Goal: Information Seeking & Learning: Learn about a topic

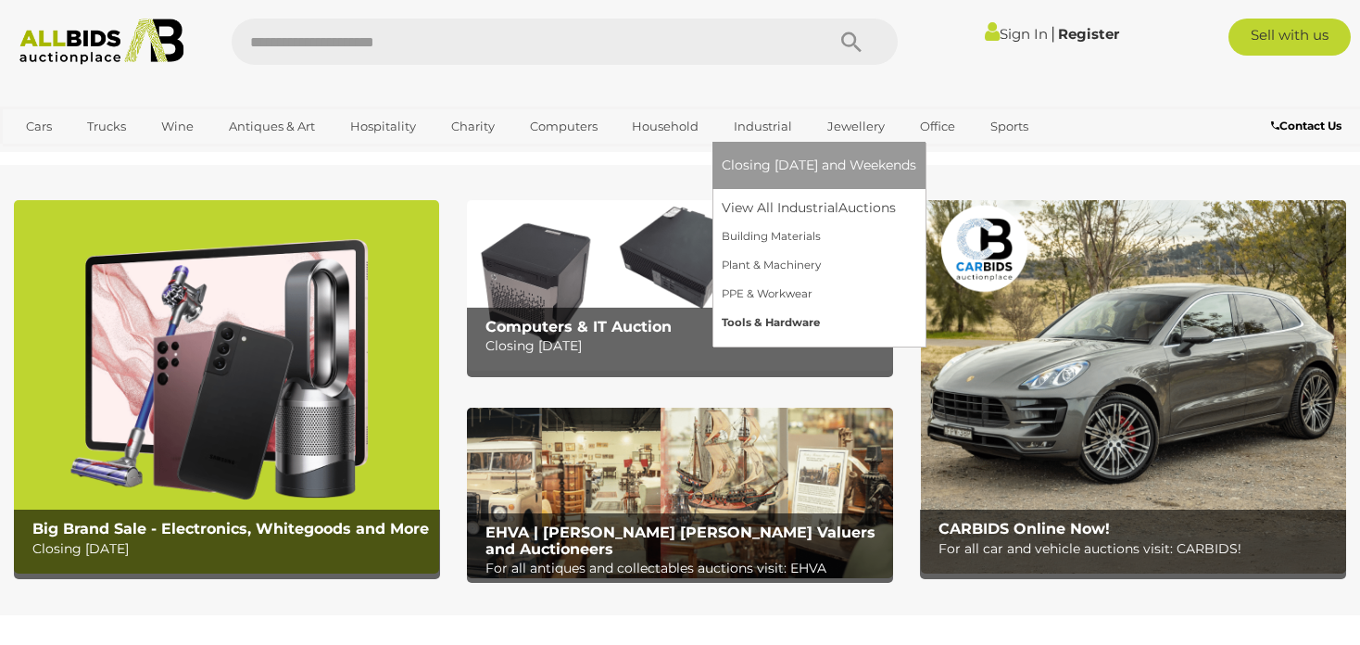
click at [767, 321] on link "Tools & Hardware" at bounding box center [819, 323] width 195 height 29
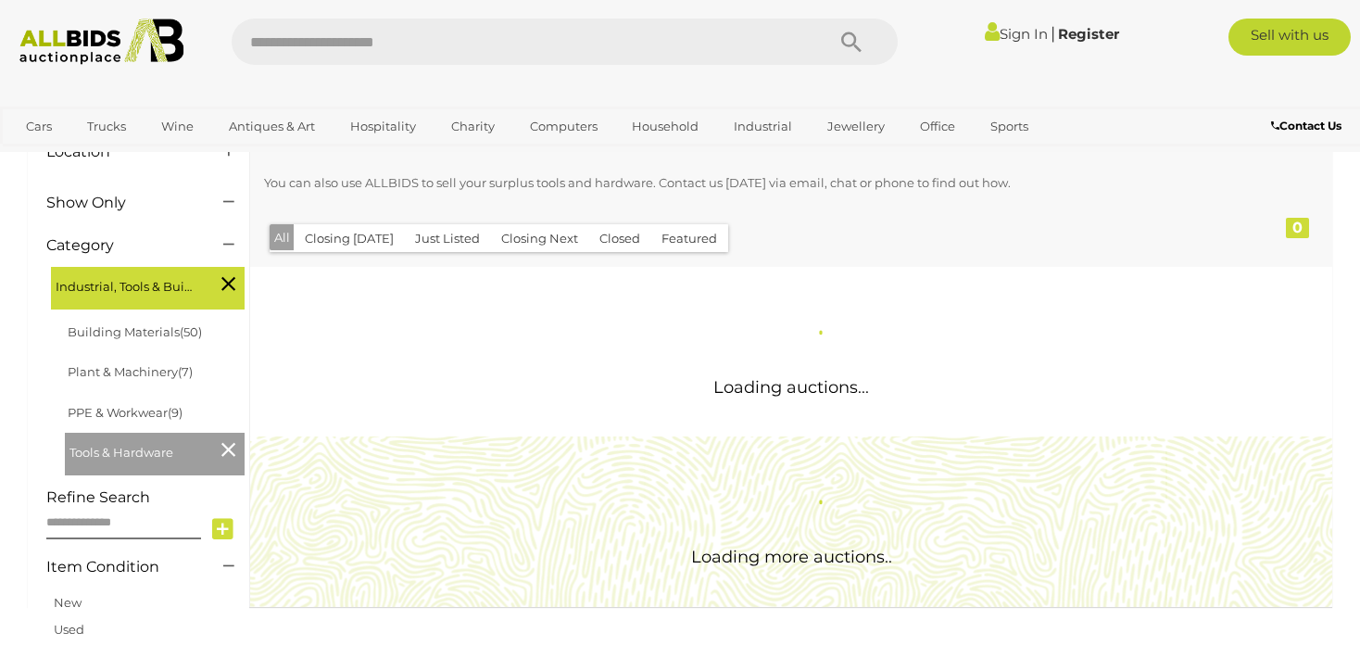
scroll to position [185, 0]
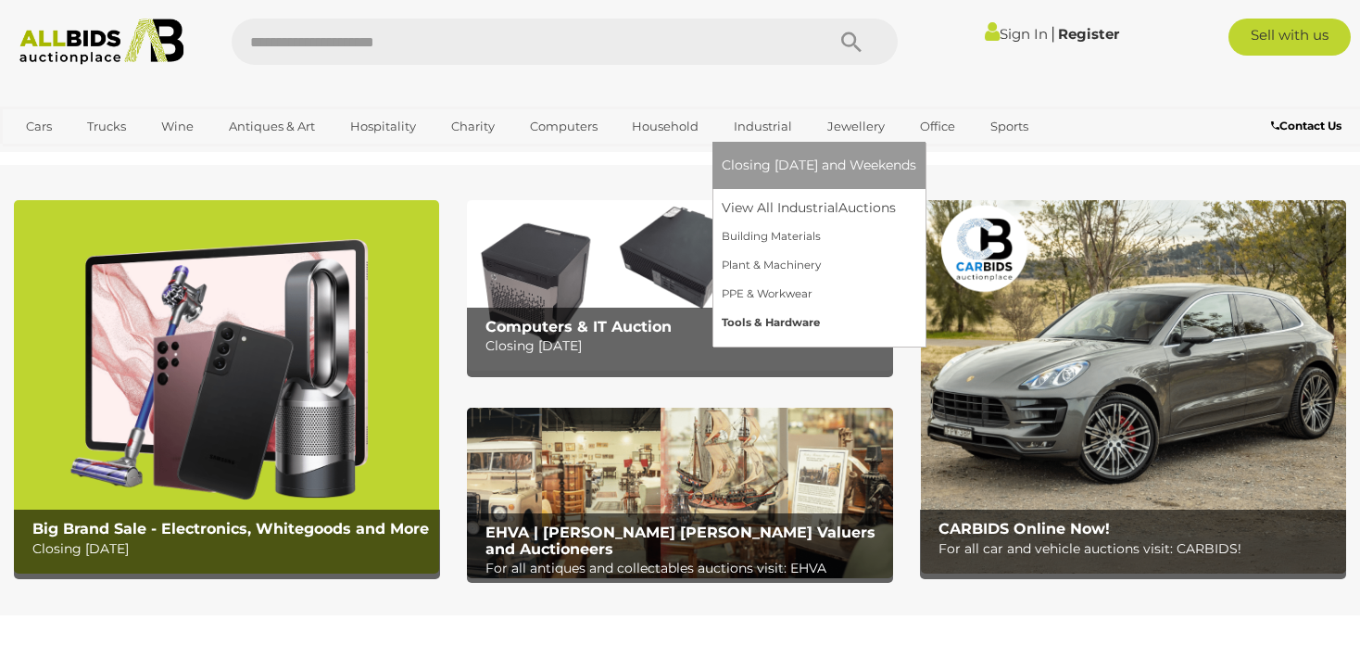
click at [774, 320] on link "Tools & Hardware" at bounding box center [819, 323] width 195 height 29
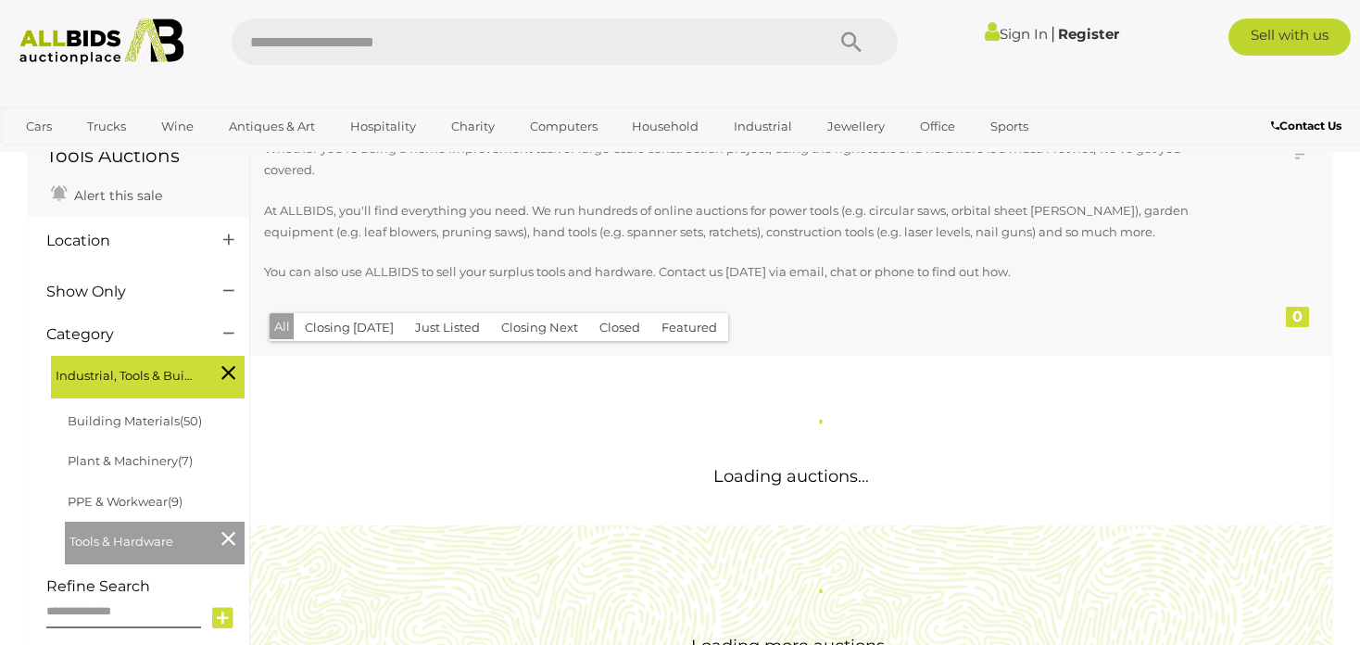
scroll to position [185, 0]
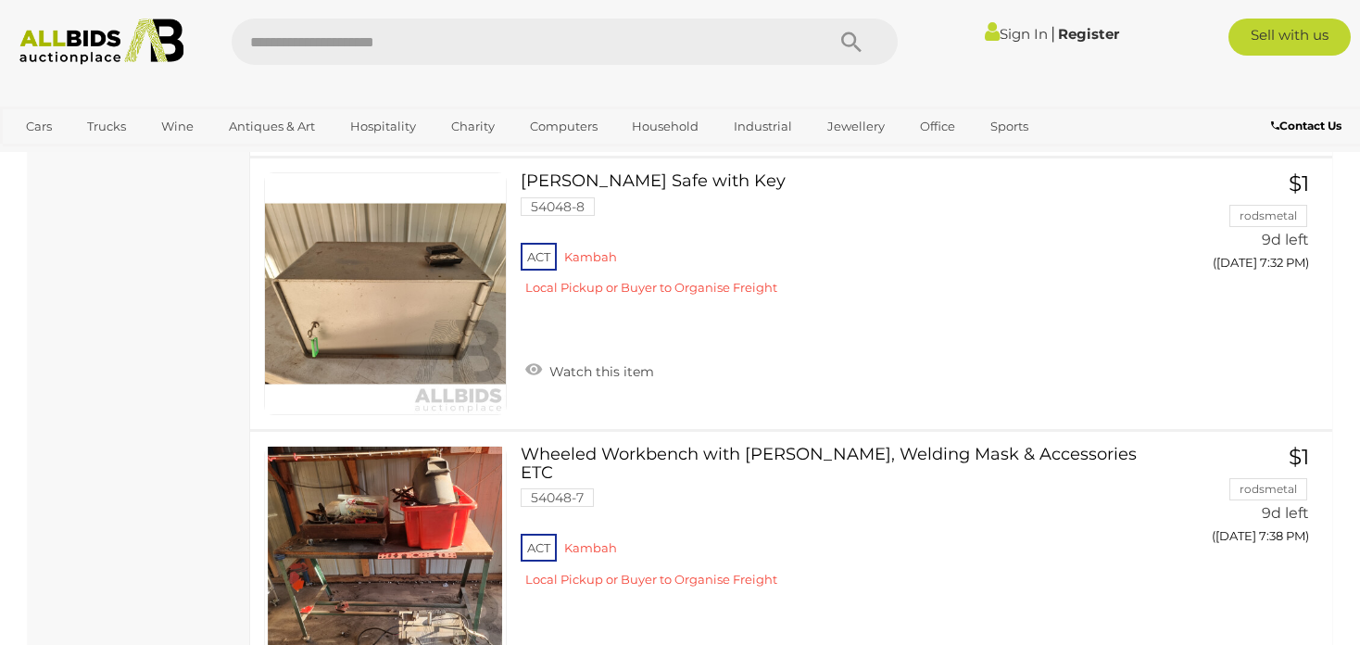
scroll to position [13897, 0]
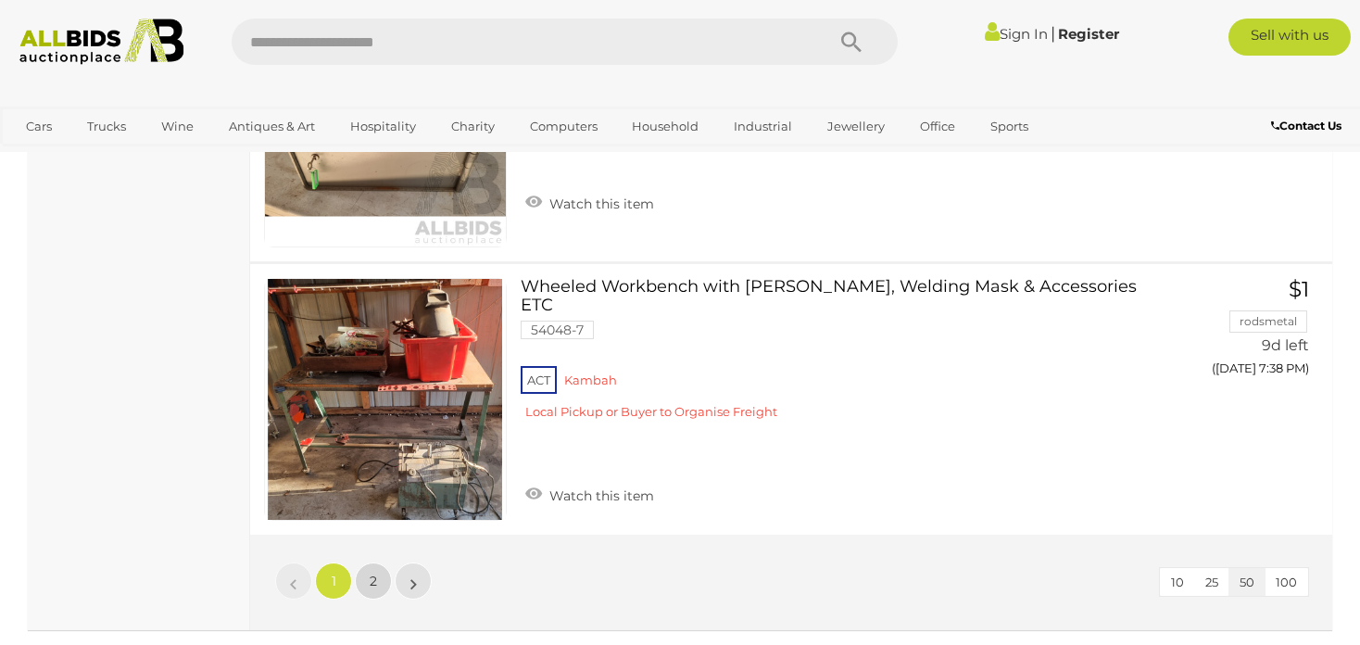
click at [376, 573] on span "2" at bounding box center [373, 581] width 7 height 17
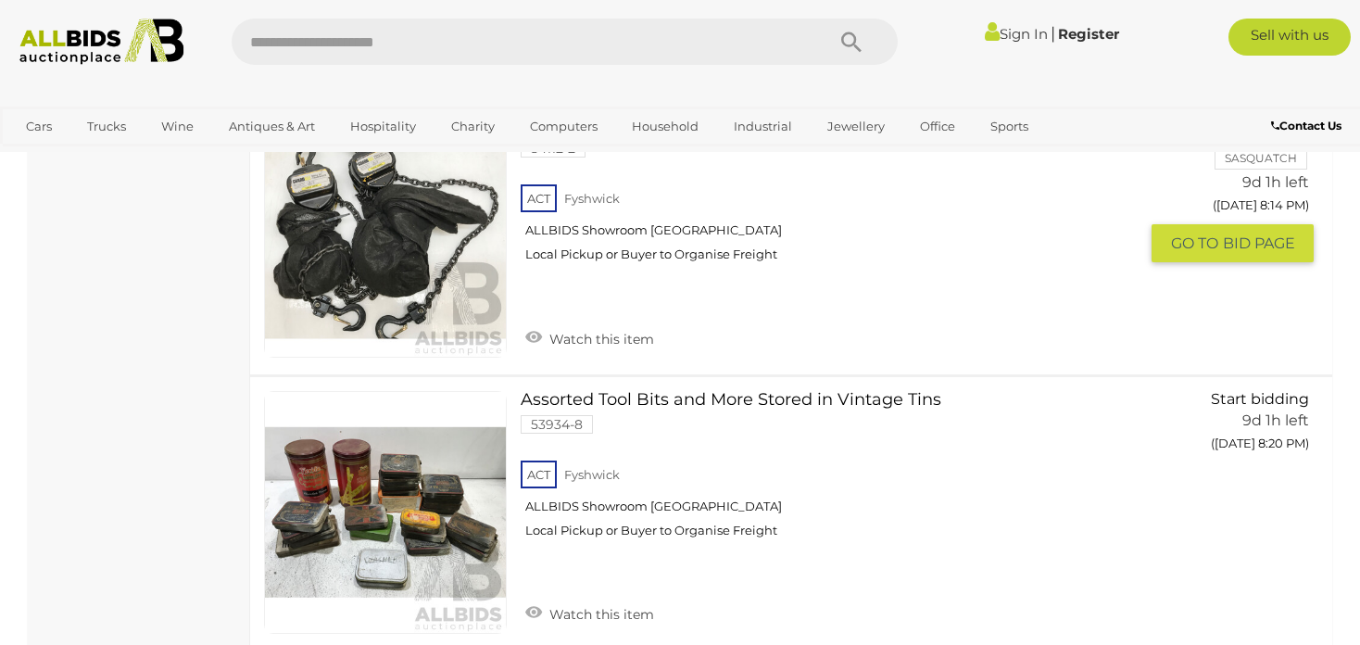
scroll to position [4755, 0]
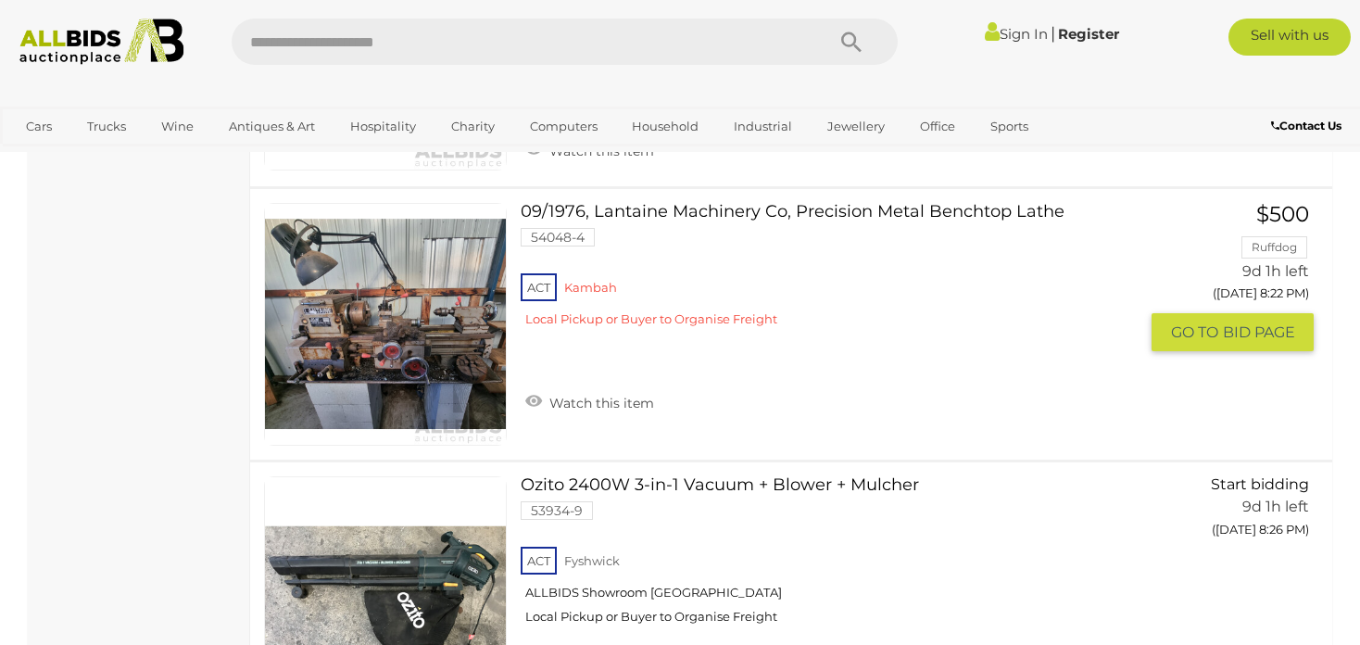
drag, startPoint x: 853, startPoint y: 198, endPoint x: 800, endPoint y: 257, distance: 79.3
click at [800, 257] on link "09/1976, Lantaine Machinery Co, Precision Metal Benchtop Lathe 54048-4 ACT Kamb…" at bounding box center [836, 272] width 603 height 138
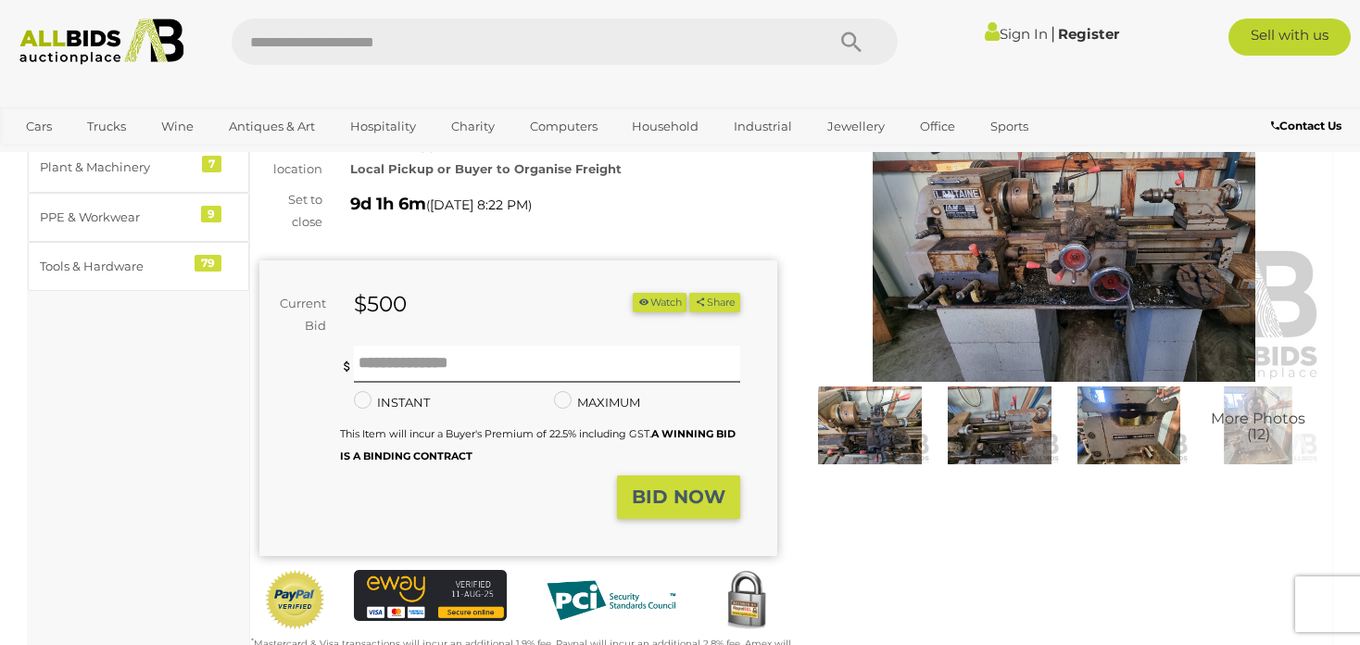
scroll to position [185, 0]
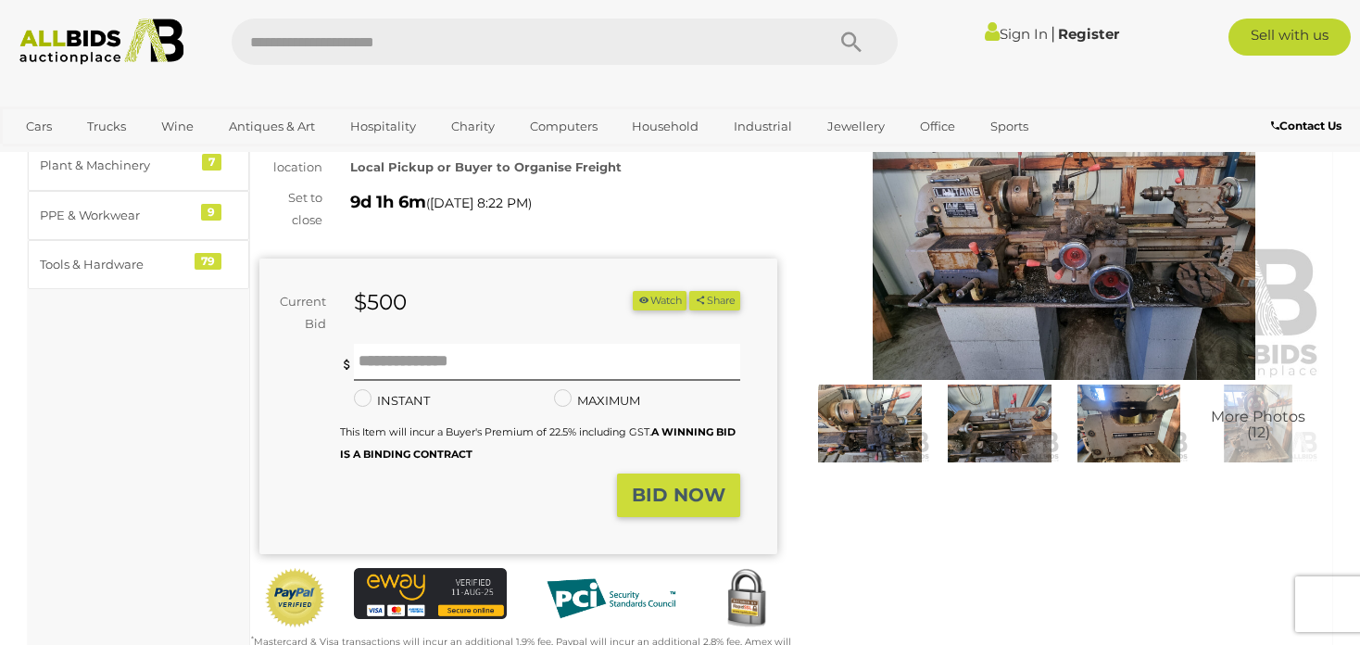
click at [1002, 243] on img at bounding box center [1064, 213] width 518 height 334
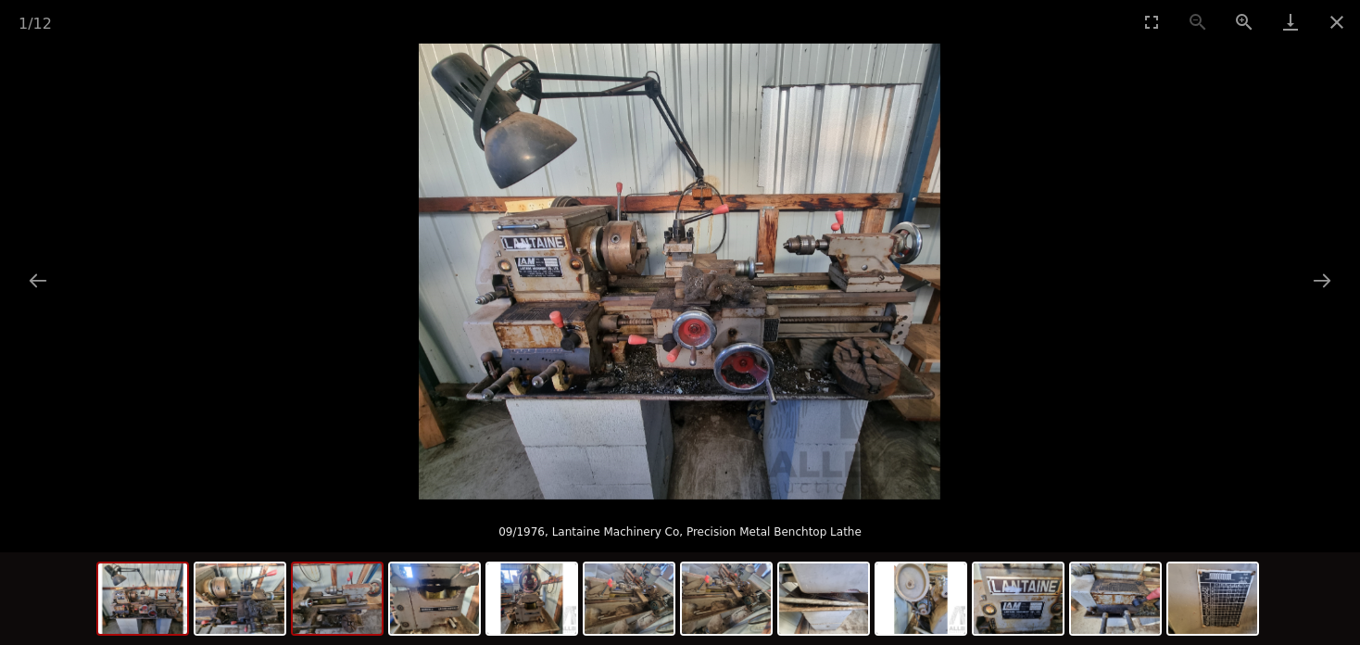
click at [359, 598] on img at bounding box center [337, 598] width 89 height 70
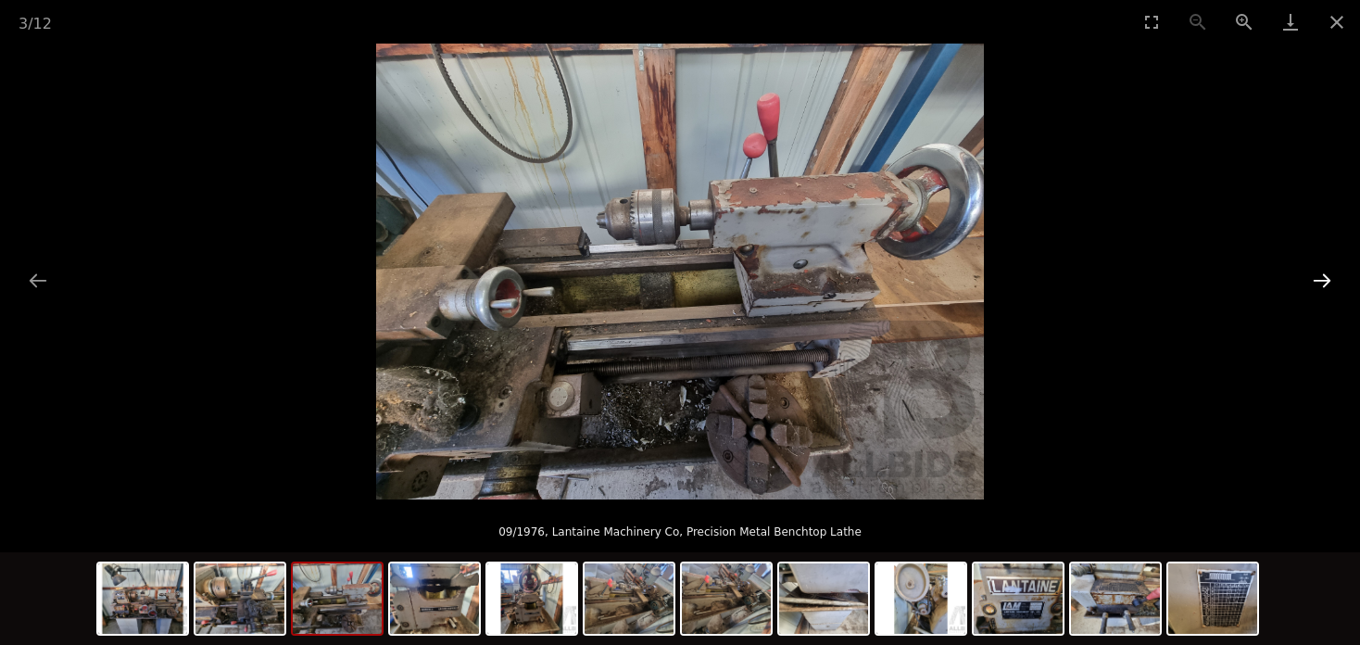
click at [1330, 275] on button "Next slide" at bounding box center [1322, 280] width 39 height 36
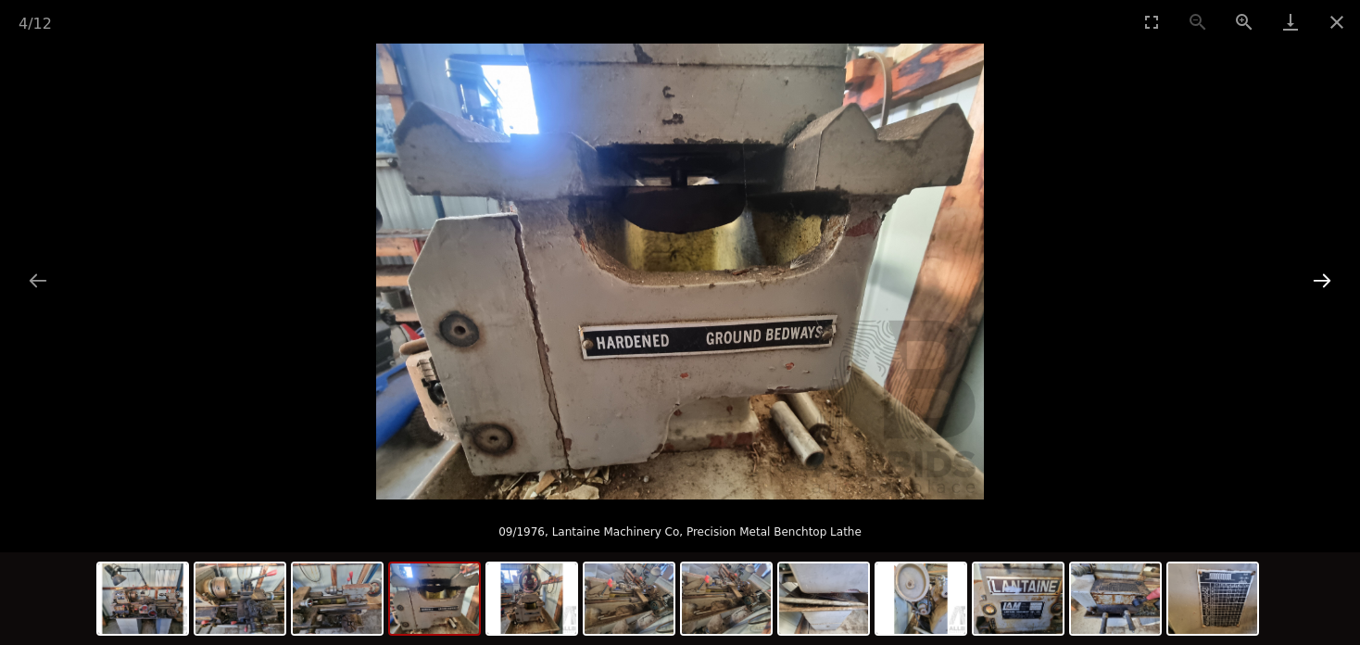
click at [1330, 275] on button "Next slide" at bounding box center [1322, 280] width 39 height 36
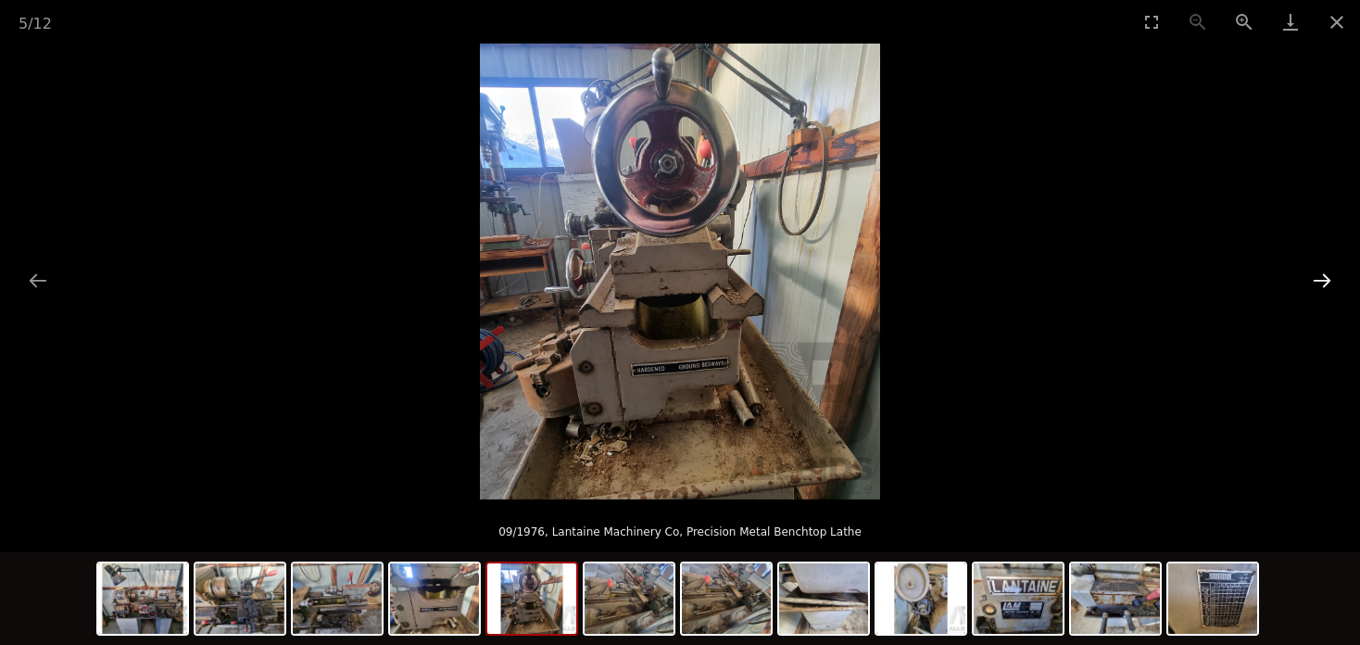
click at [1330, 275] on button "Next slide" at bounding box center [1322, 280] width 39 height 36
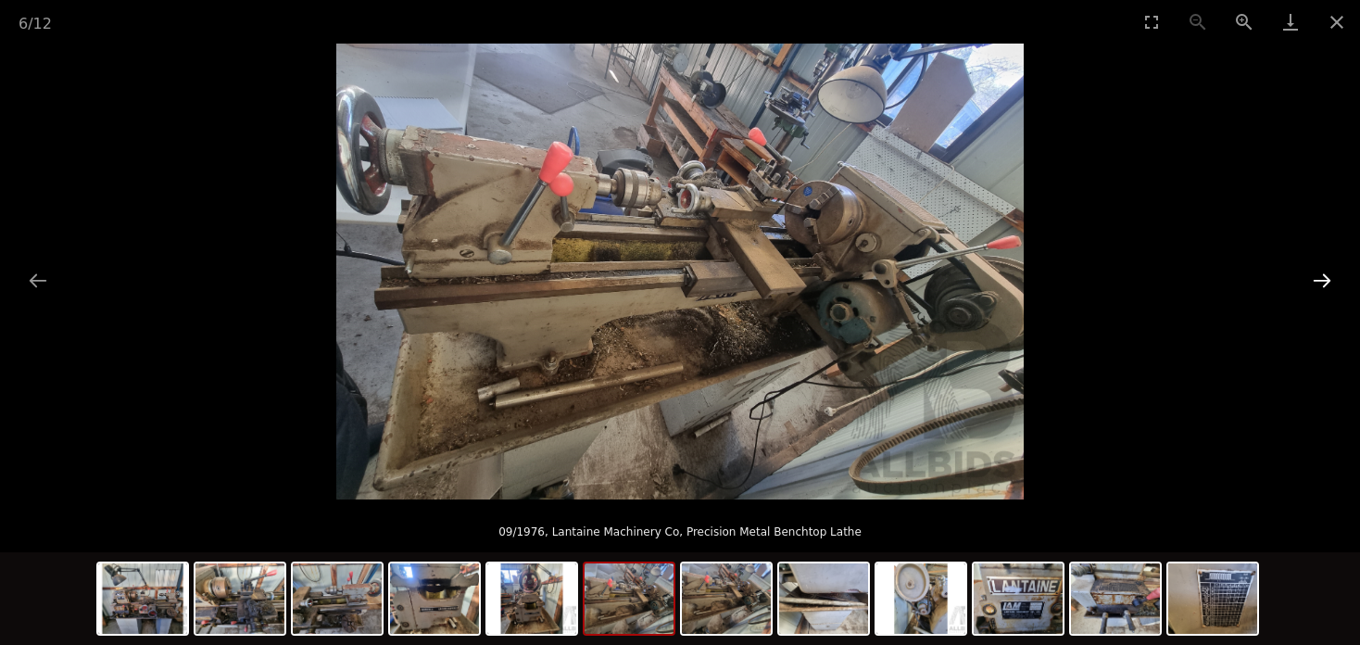
click at [1330, 275] on button "Next slide" at bounding box center [1322, 280] width 39 height 36
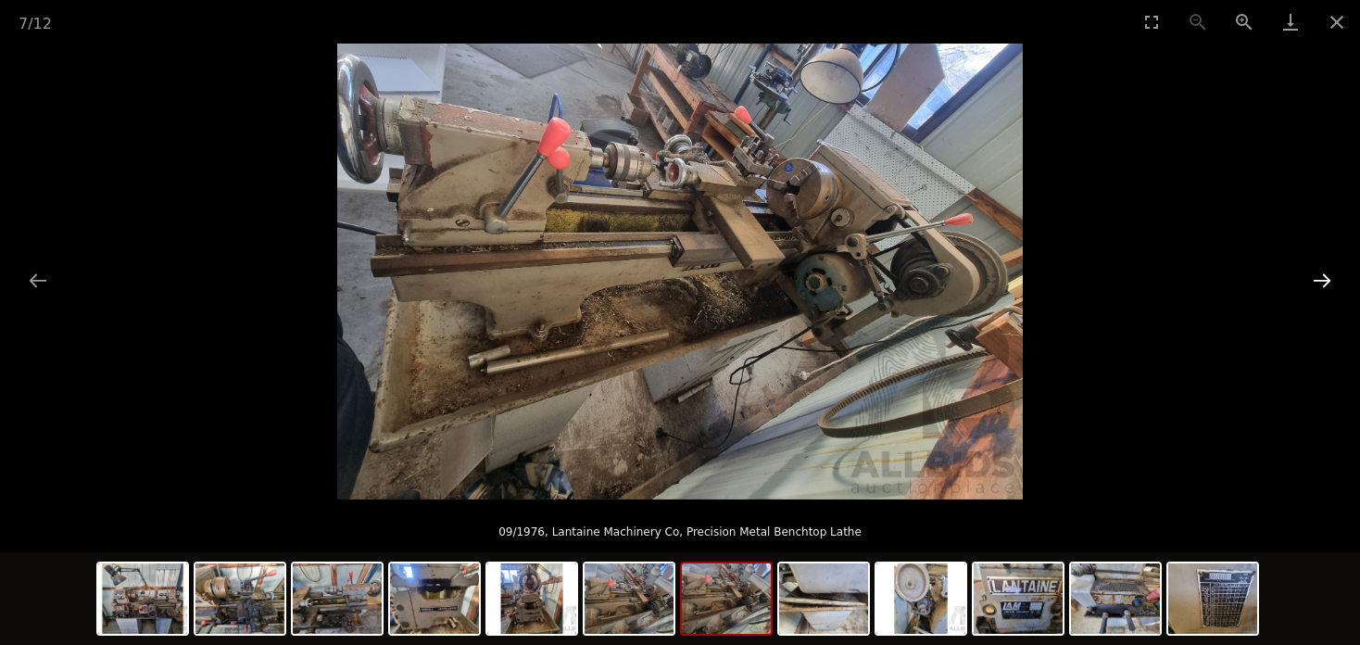
click at [1330, 275] on button "Next slide" at bounding box center [1322, 280] width 39 height 36
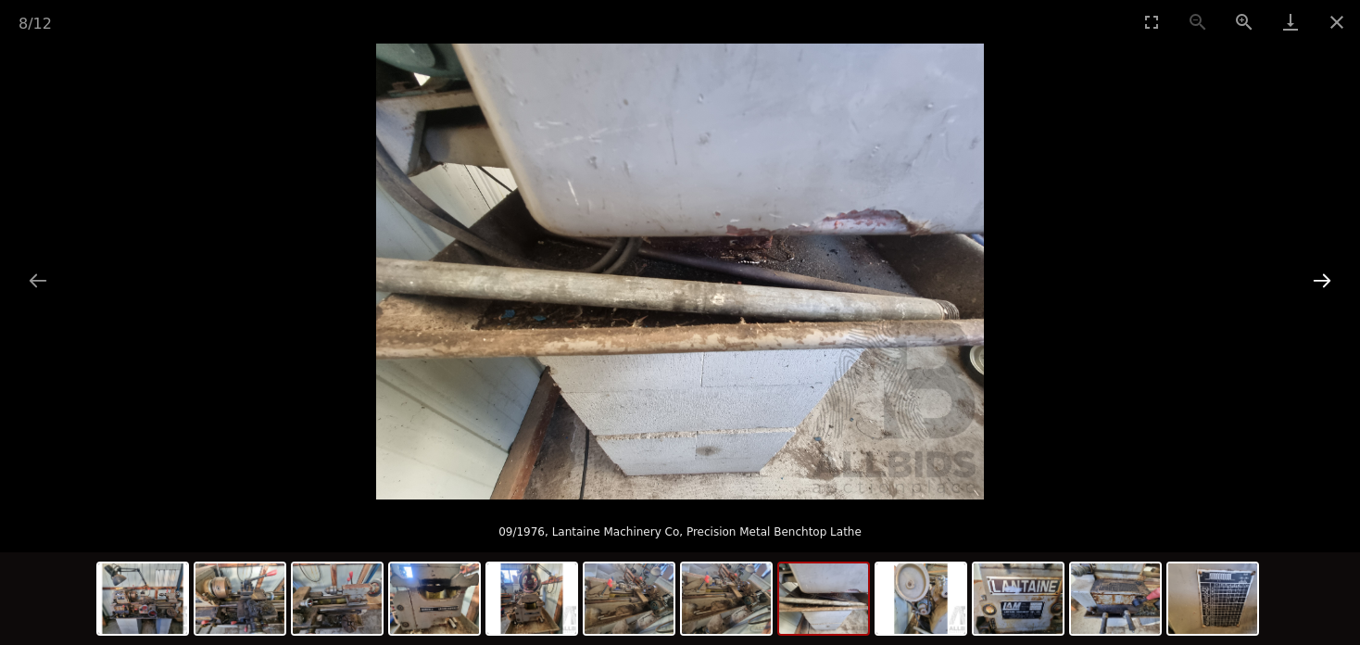
click at [1330, 275] on button "Next slide" at bounding box center [1322, 280] width 39 height 36
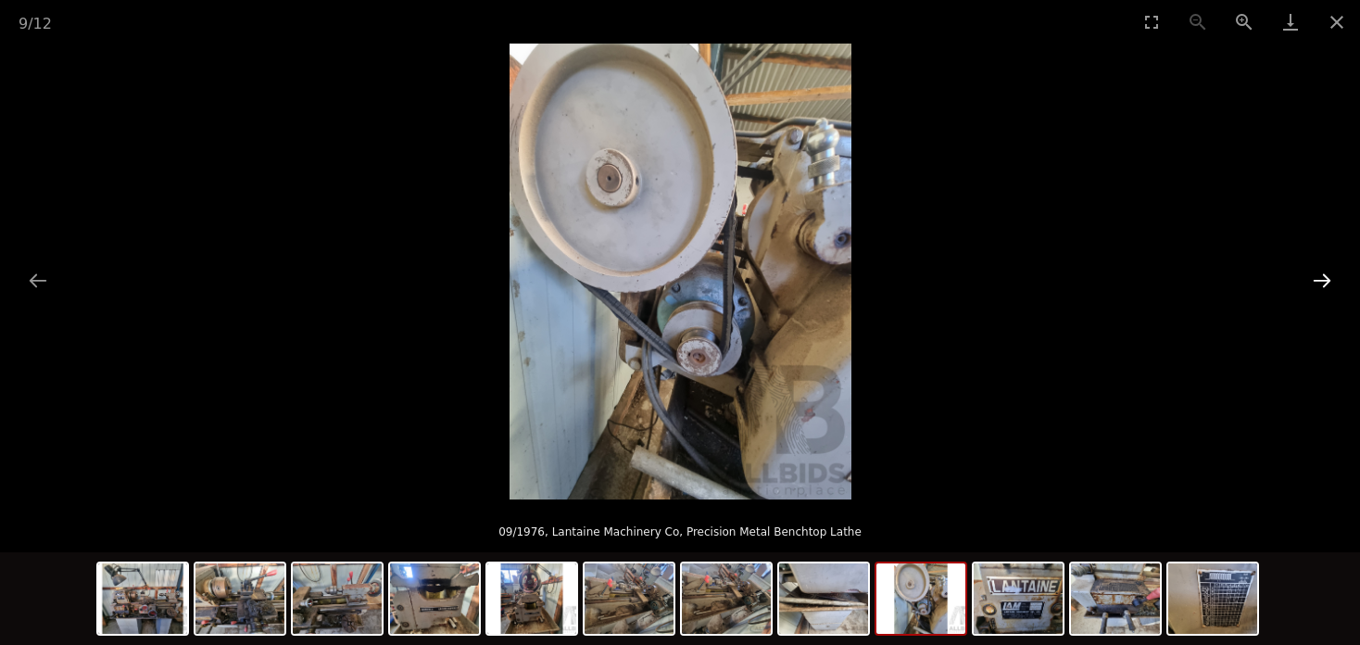
click at [1330, 275] on button "Next slide" at bounding box center [1322, 280] width 39 height 36
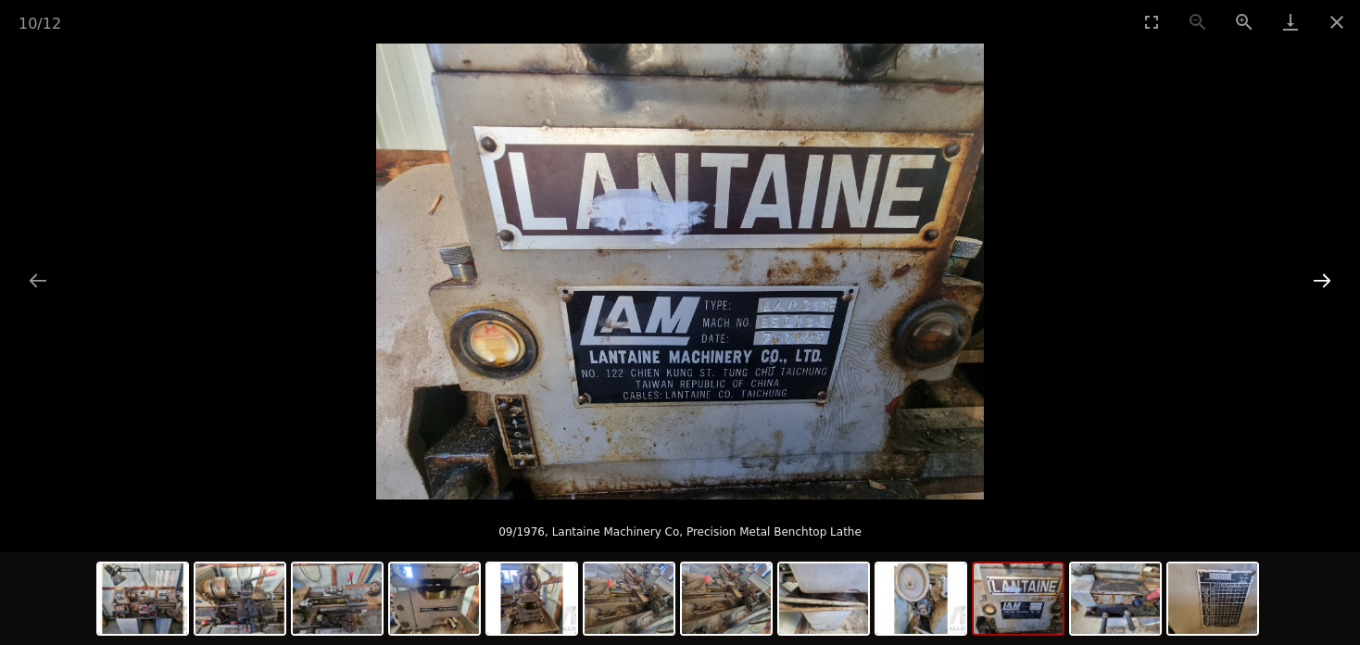
click at [1330, 275] on button "Next slide" at bounding box center [1322, 280] width 39 height 36
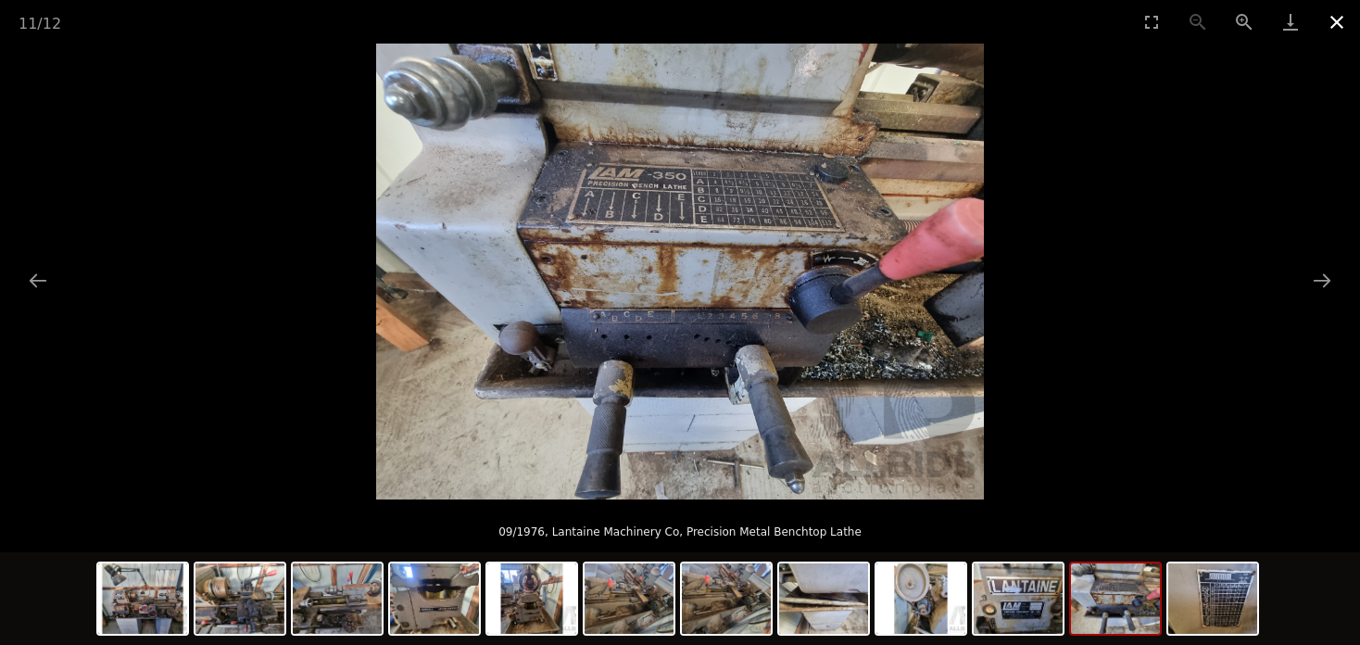
click at [1334, 24] on button "Close gallery" at bounding box center [1337, 22] width 46 height 44
